Goal: Task Accomplishment & Management: Use online tool/utility

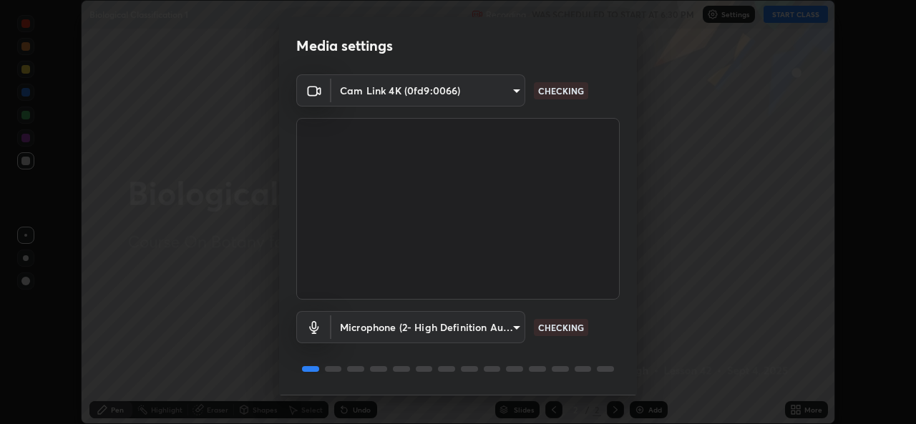
scroll to position [45, 0]
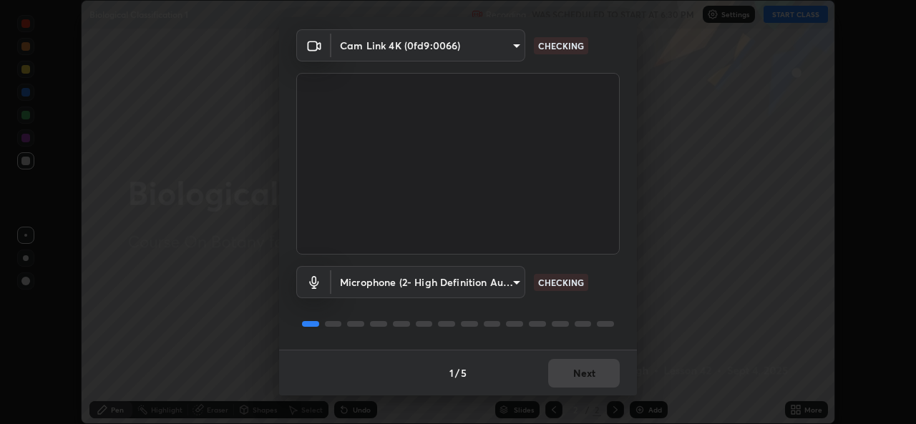
click at [562, 383] on div "1 / 5 Next" at bounding box center [458, 373] width 358 height 46
click at [562, 381] on div "1 / 5 Next" at bounding box center [458, 373] width 358 height 46
click at [565, 381] on div "1 / 5 Next" at bounding box center [458, 373] width 358 height 46
click at [564, 379] on div "1 / 5 Next" at bounding box center [458, 373] width 358 height 46
click at [565, 384] on div "1 / 5 Next" at bounding box center [458, 373] width 358 height 46
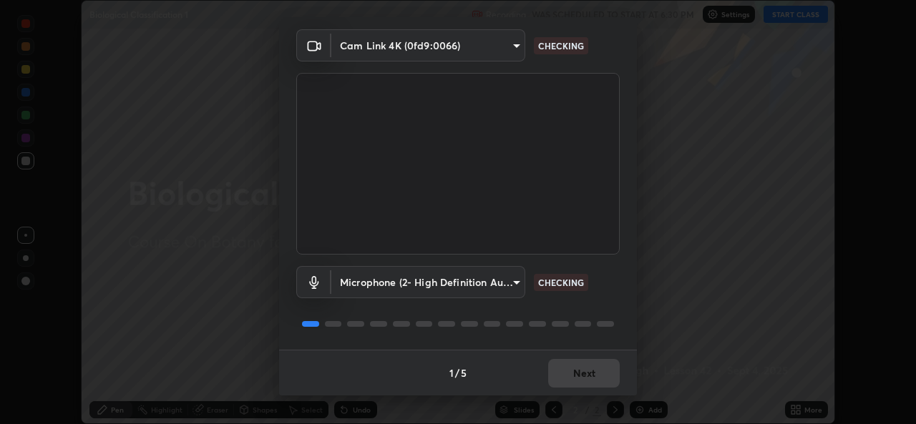
click at [567, 377] on div "1 / 5 Next" at bounding box center [458, 373] width 358 height 46
click at [570, 374] on div "1 / 5 Next" at bounding box center [458, 373] width 358 height 46
click at [577, 377] on div "1 / 5 Next" at bounding box center [458, 373] width 358 height 46
click at [578, 380] on div "1 / 5 Next" at bounding box center [458, 373] width 358 height 46
click at [580, 384] on div "1 / 5 Next" at bounding box center [458, 373] width 358 height 46
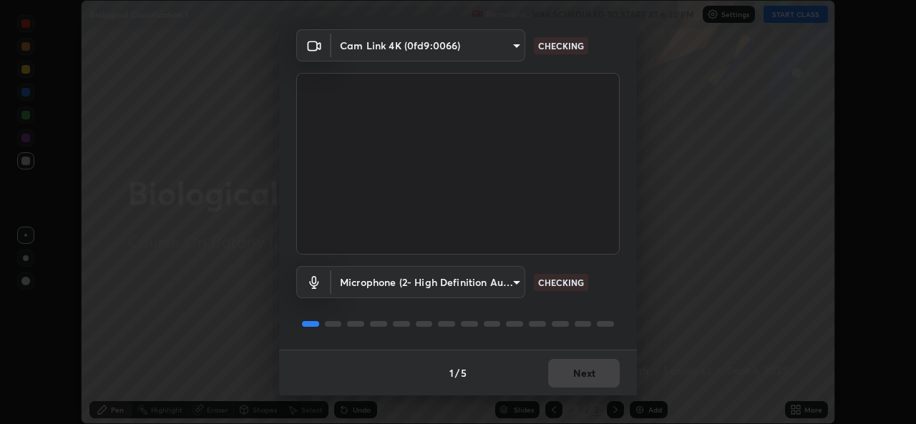
click at [575, 383] on div "1 / 5 Next" at bounding box center [458, 373] width 358 height 46
click at [568, 379] on div "1 / 5 Next" at bounding box center [458, 373] width 358 height 46
click at [570, 384] on div "1 / 5 Next" at bounding box center [458, 373] width 358 height 46
click at [574, 381] on div "1 / 5 Next" at bounding box center [458, 373] width 358 height 46
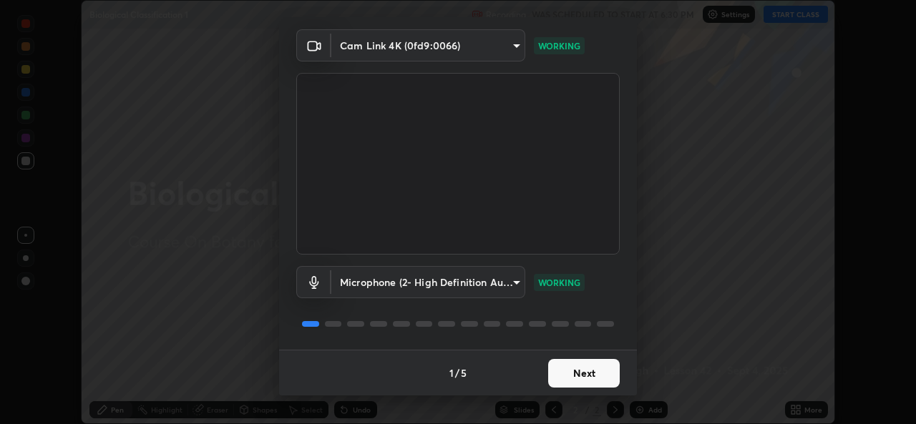
click at [574, 387] on button "Next" at bounding box center [584, 373] width 72 height 29
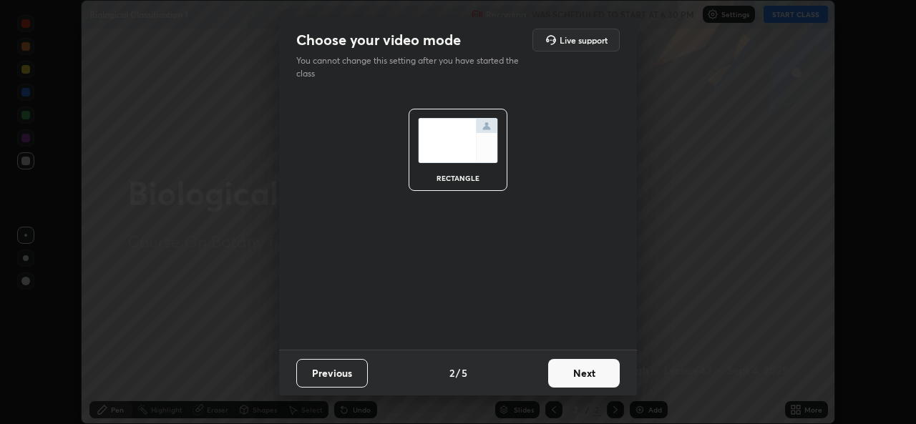
click at [576, 386] on button "Next" at bounding box center [584, 373] width 72 height 29
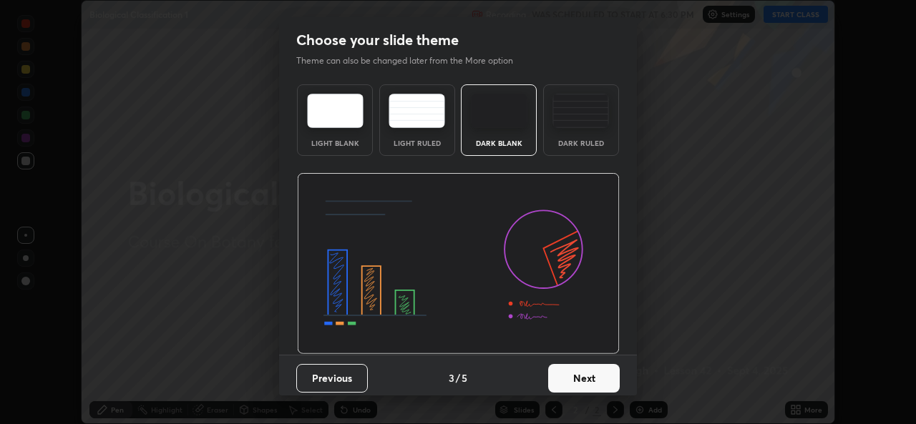
click at [584, 382] on button "Next" at bounding box center [584, 378] width 72 height 29
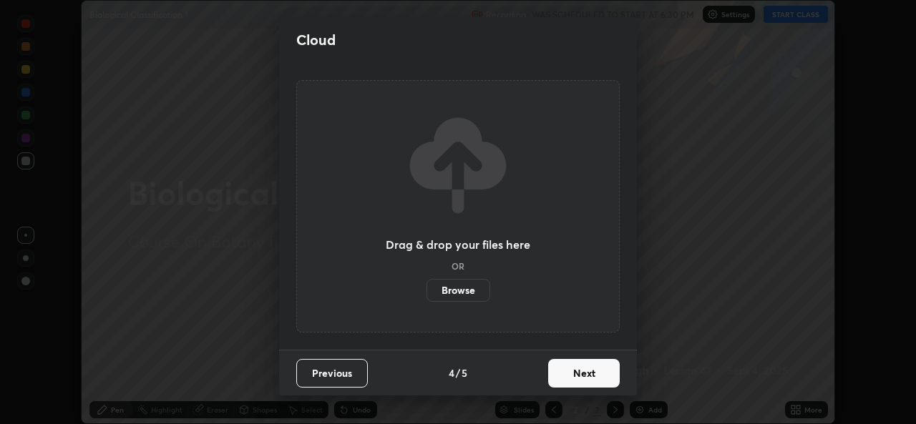
click at [584, 382] on button "Next" at bounding box center [584, 373] width 72 height 29
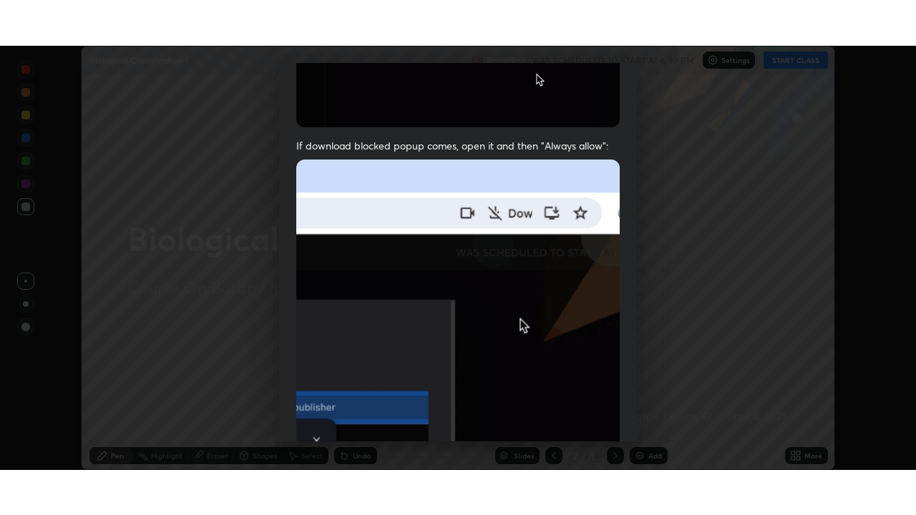
scroll to position [337, 0]
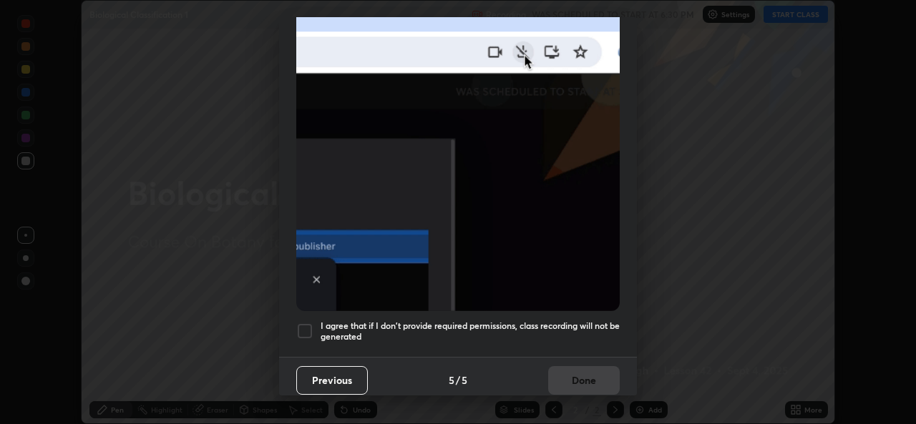
click at [480, 329] on h5 "I agree that if I don't provide required permissions, class recording will not …" at bounding box center [470, 332] width 299 height 22
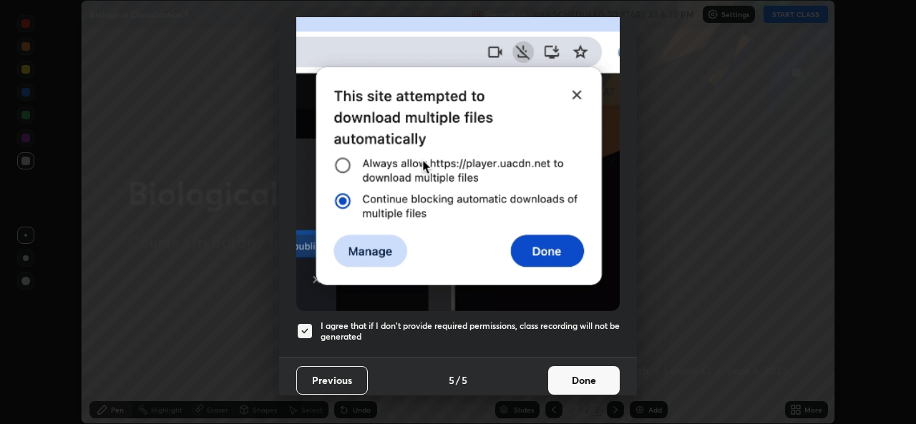
click at [557, 381] on button "Done" at bounding box center [584, 380] width 72 height 29
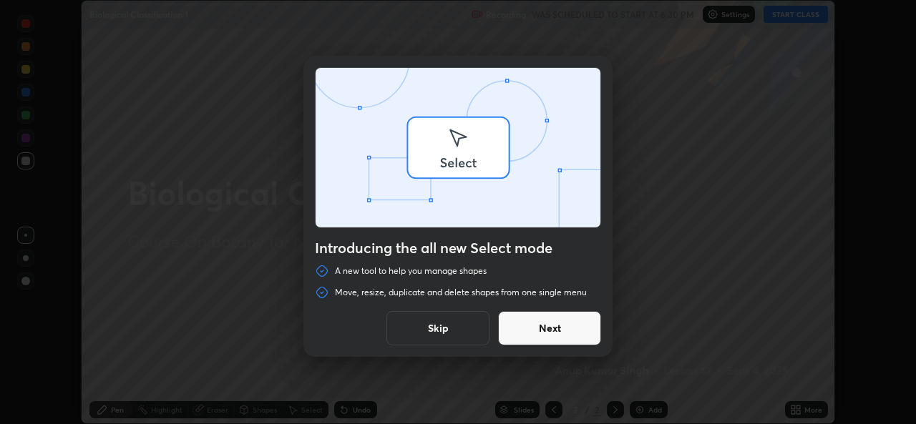
click at [794, 404] on div "Introducing the all new Select mode A new tool to help you manage shapes Move, …" at bounding box center [458, 212] width 916 height 424
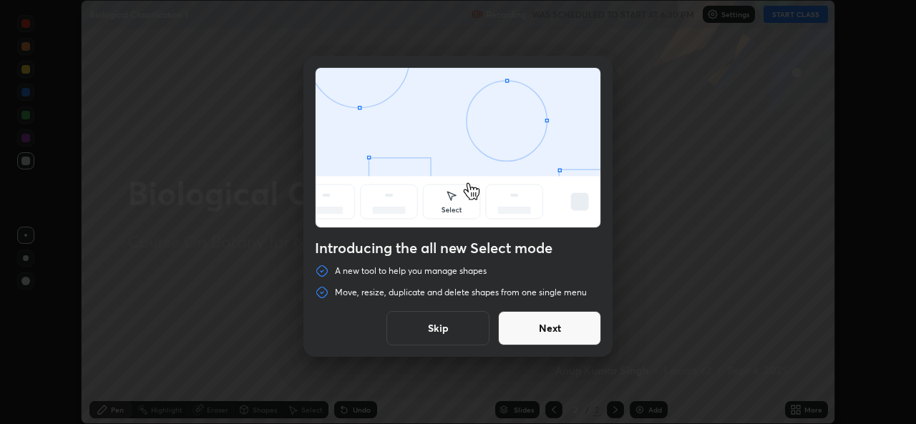
click at [452, 326] on button "Skip" at bounding box center [437, 328] width 103 height 34
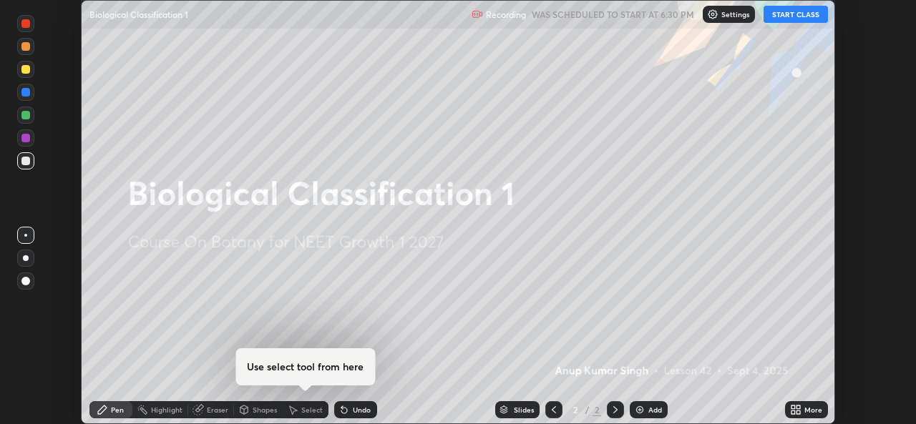
click at [798, 409] on icon at bounding box center [798, 408] width 4 height 4
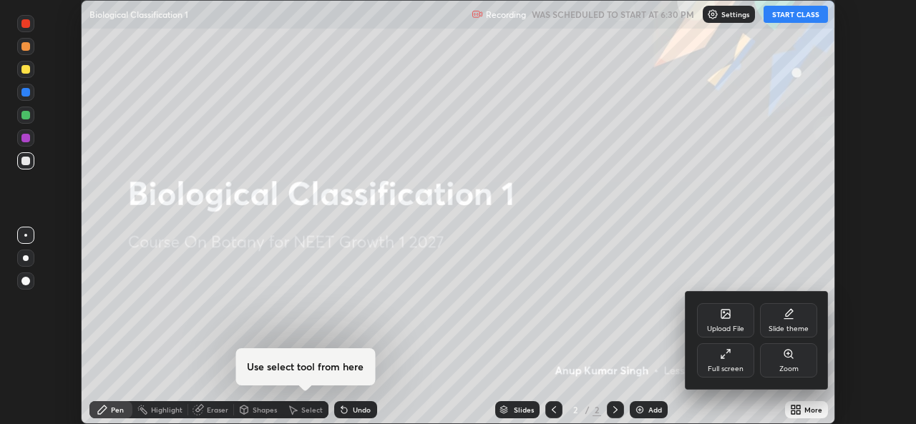
click at [731, 358] on icon at bounding box center [725, 353] width 11 height 11
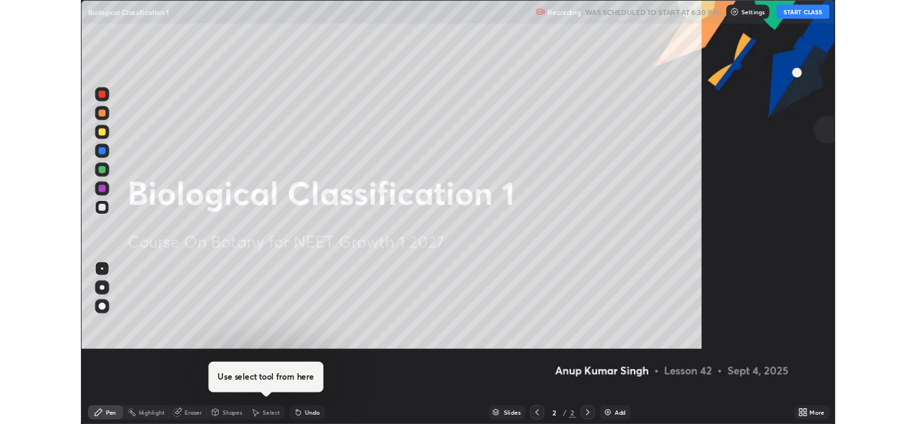
scroll to position [515, 916]
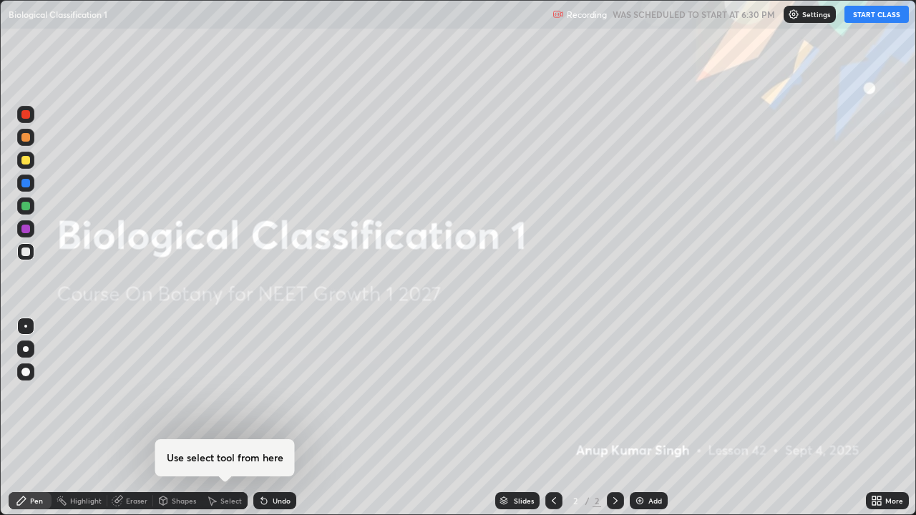
click at [872, 11] on button "START CLASS" at bounding box center [876, 14] width 64 height 17
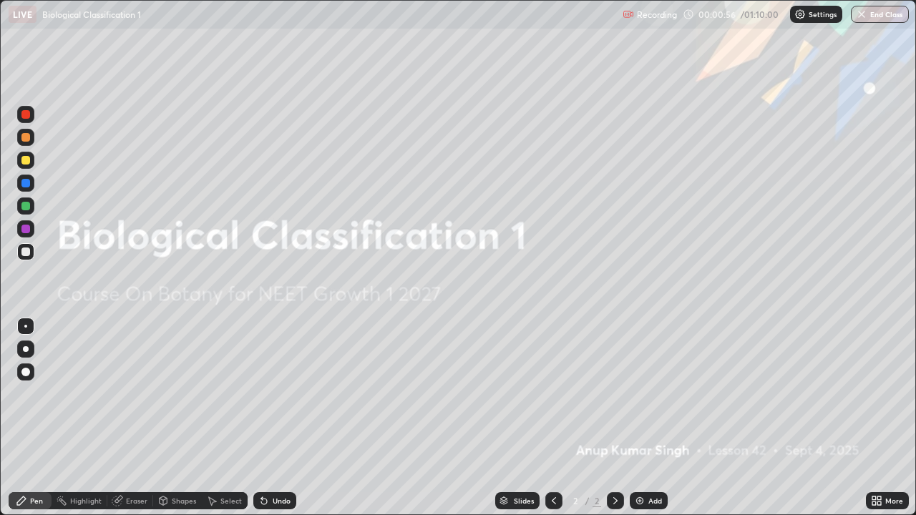
click at [645, 424] on div "Add" at bounding box center [649, 500] width 38 height 17
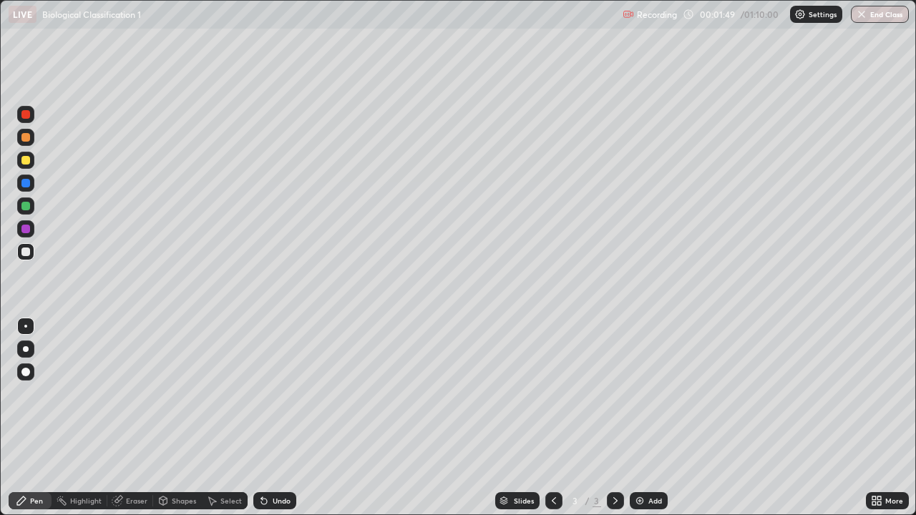
click at [33, 158] on div at bounding box center [25, 160] width 17 height 17
click at [27, 254] on div at bounding box center [25, 252] width 9 height 9
click at [29, 160] on div at bounding box center [25, 160] width 9 height 9
click at [26, 355] on div at bounding box center [25, 349] width 17 height 17
click at [27, 254] on div at bounding box center [25, 252] width 9 height 9
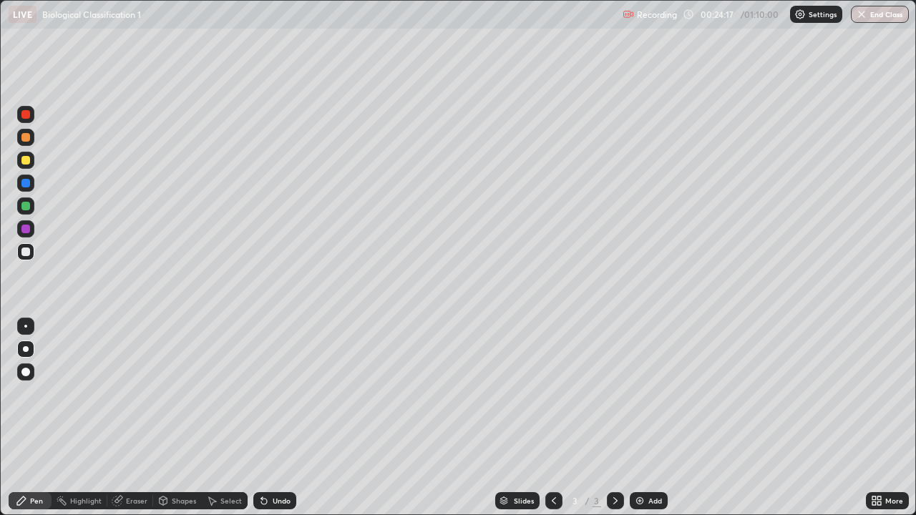
click at [635, 424] on img at bounding box center [639, 500] width 11 height 11
click at [29, 321] on div at bounding box center [25, 326] width 17 height 17
click at [28, 165] on div at bounding box center [25, 160] width 17 height 17
click at [26, 250] on div at bounding box center [25, 252] width 9 height 9
click at [25, 207] on div at bounding box center [25, 206] width 9 height 9
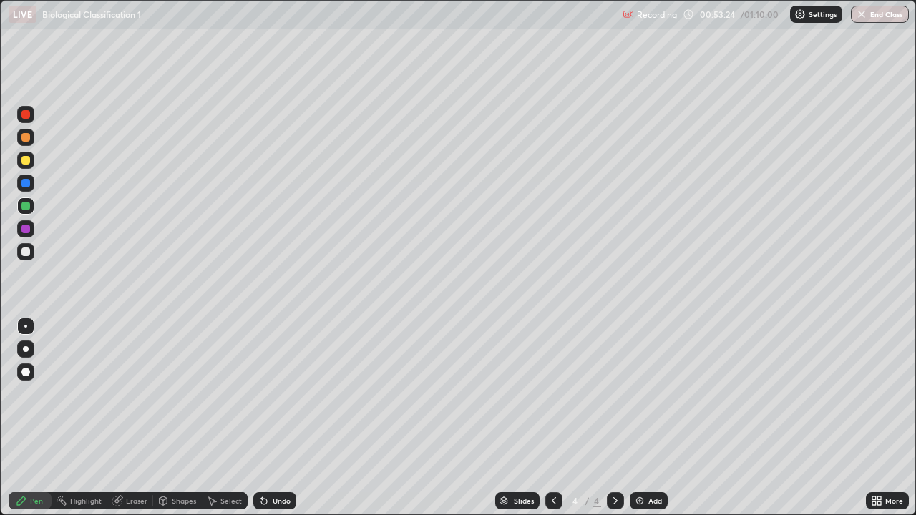
click at [875, 14] on button "End Class" at bounding box center [880, 14] width 58 height 17
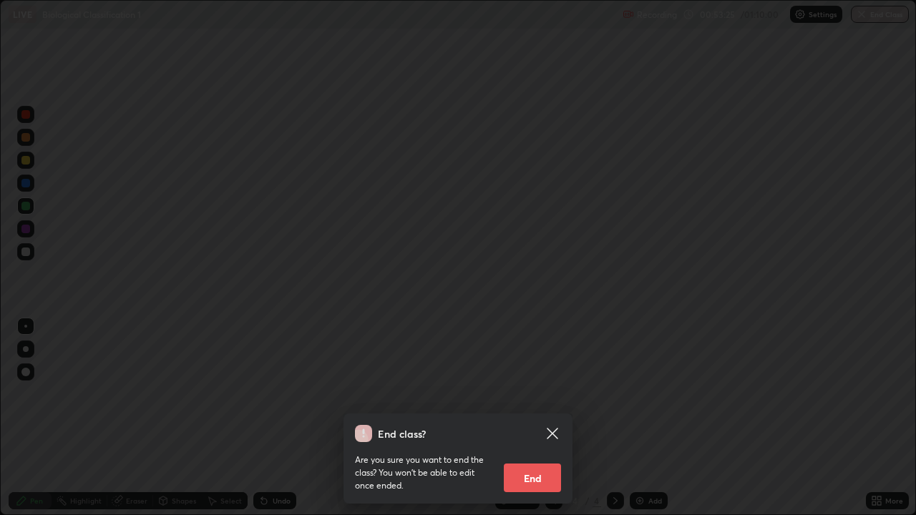
click at [532, 424] on button "End" at bounding box center [532, 478] width 57 height 29
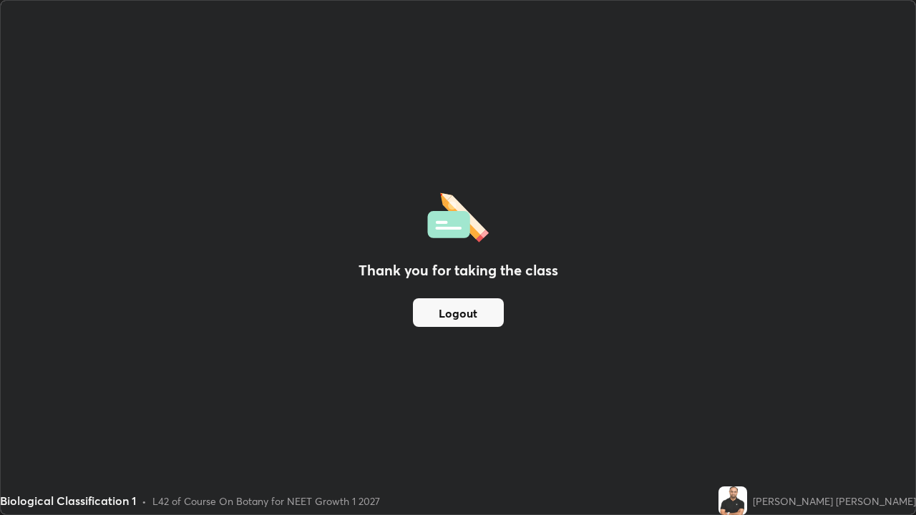
click at [465, 316] on button "Logout" at bounding box center [458, 312] width 91 height 29
click at [469, 307] on button "Logout" at bounding box center [458, 312] width 91 height 29
click at [471, 313] on button "Logout" at bounding box center [458, 312] width 91 height 29
click at [454, 316] on button "Logout" at bounding box center [458, 312] width 91 height 29
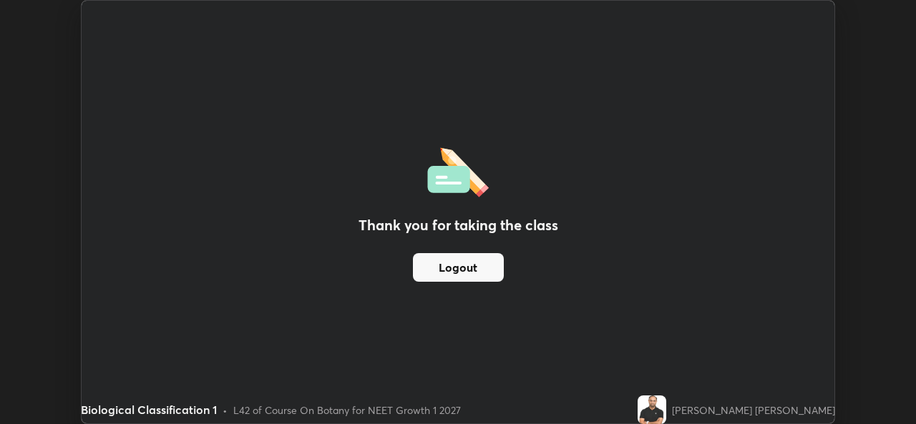
scroll to position [71130, 70638]
